Goal: Transaction & Acquisition: Purchase product/service

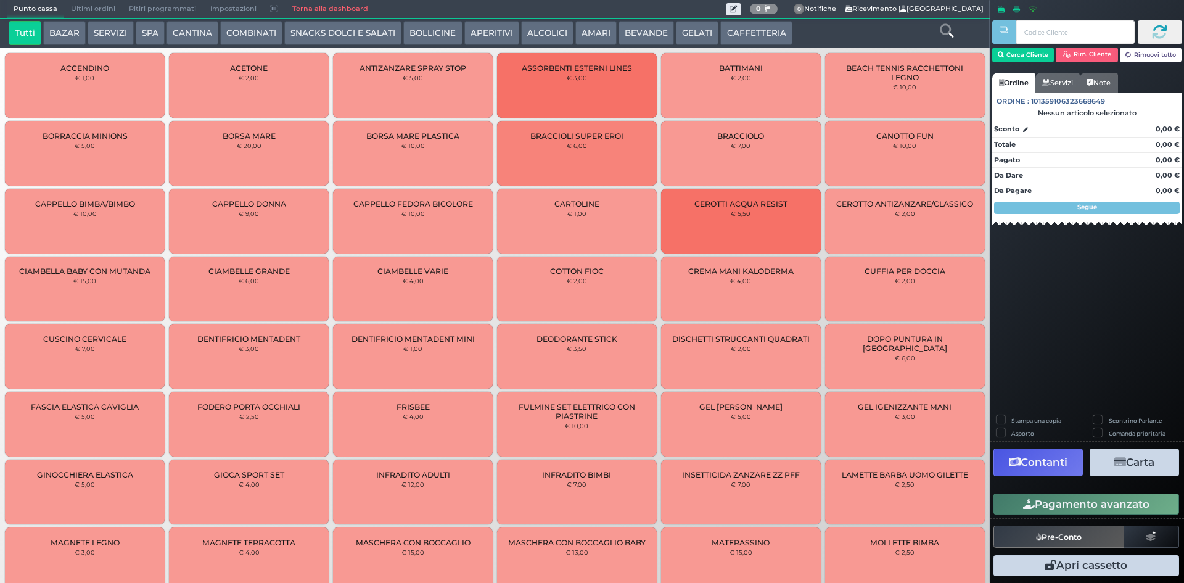
click at [685, 29] on button "GELATI" at bounding box center [697, 33] width 43 height 25
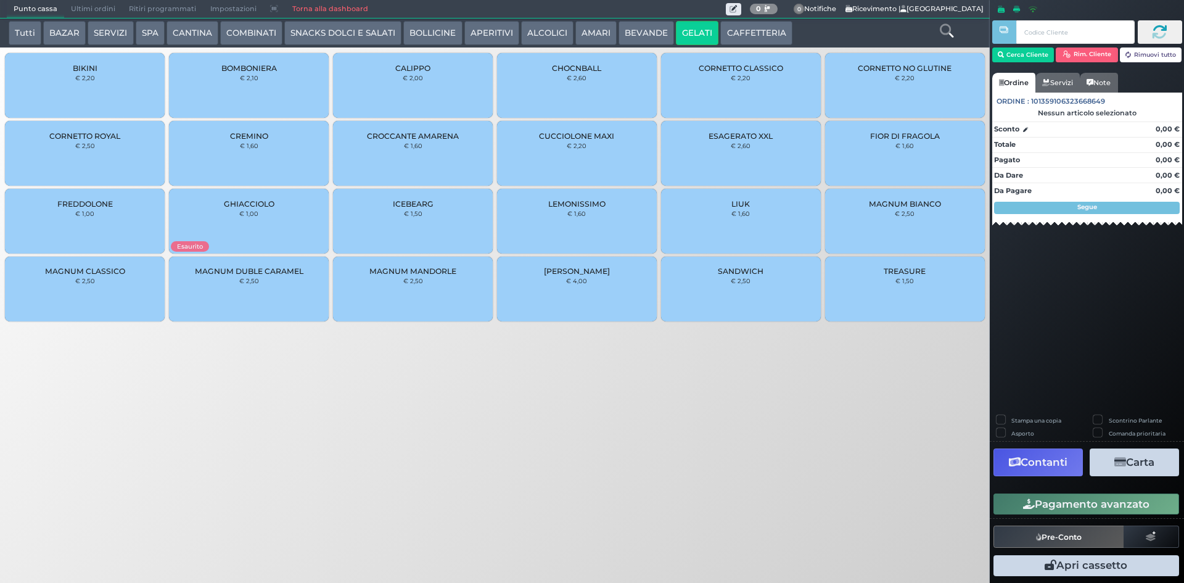
drag, startPoint x: 732, startPoint y: 77, endPoint x: 726, endPoint y: 86, distance: 10.8
click at [732, 76] on small "€ 2,20" at bounding box center [741, 77] width 20 height 7
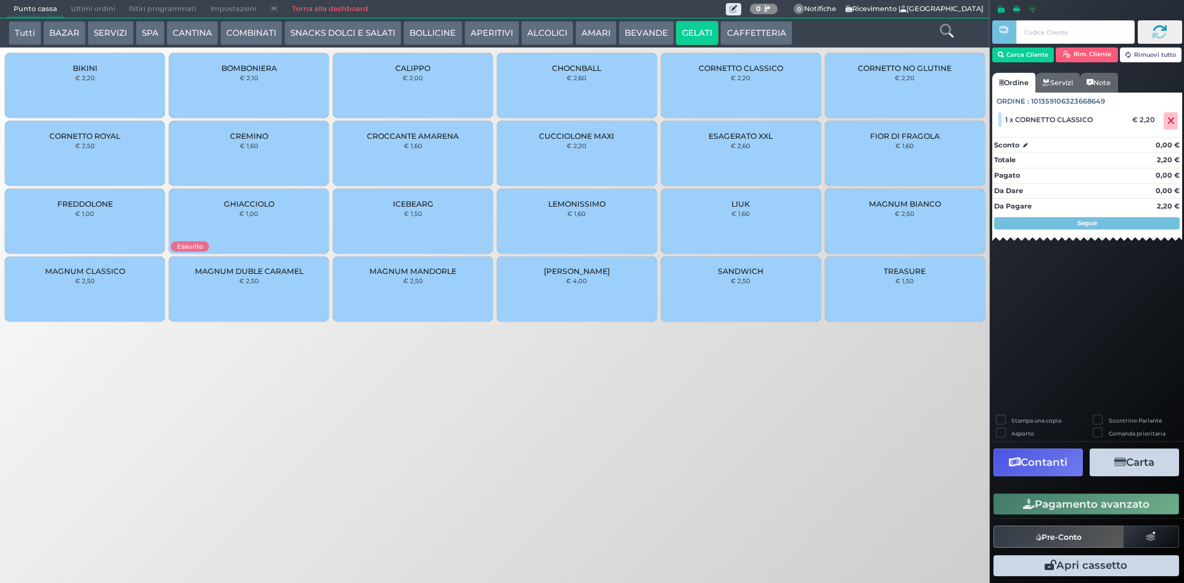
click at [1020, 420] on label "Stampa una copia" at bounding box center [1036, 420] width 50 height 8
checkbox input "true"
click at [1138, 461] on button "Carta" at bounding box center [1133, 462] width 89 height 28
